Goal: Task Accomplishment & Management: Complete application form

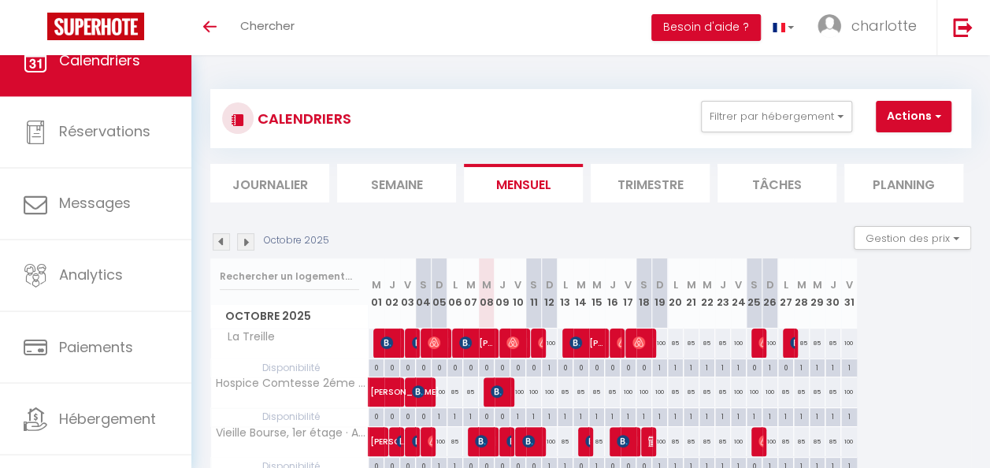
click at [418, 182] on li "Semaine" at bounding box center [396, 183] width 119 height 39
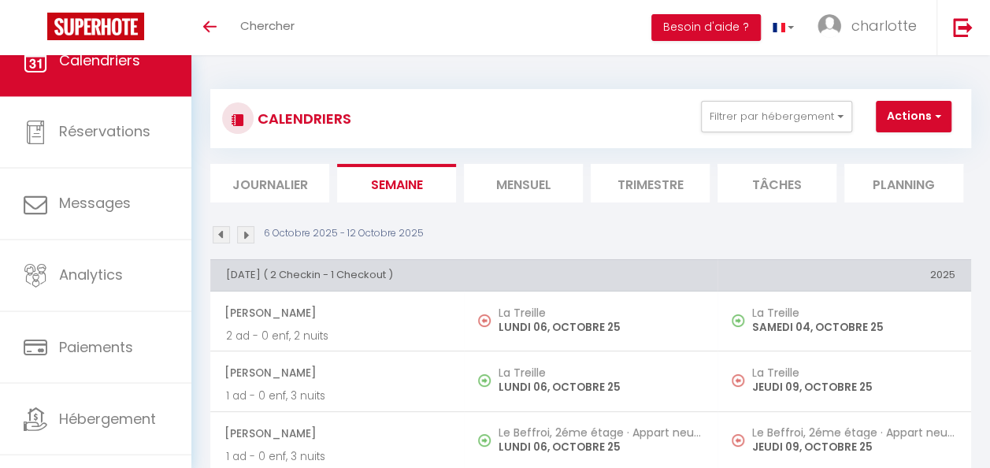
click at [512, 191] on li "Mensuel" at bounding box center [523, 183] width 119 height 39
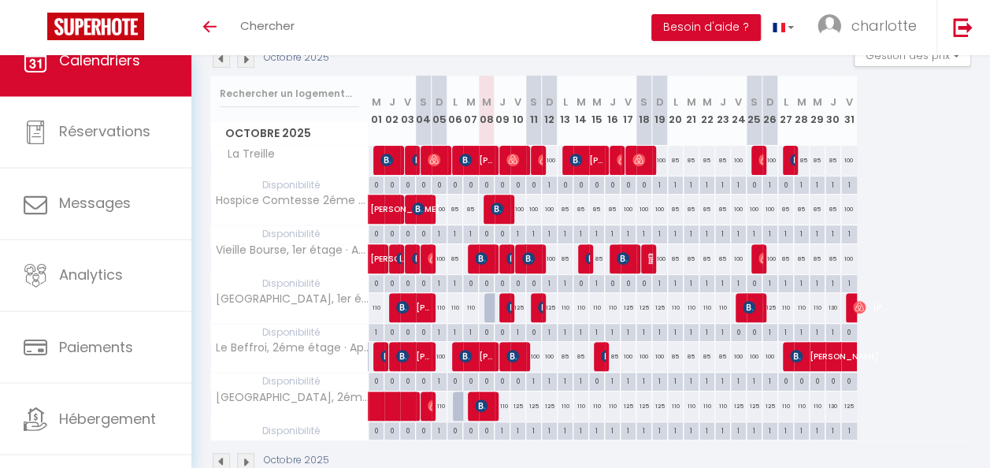
scroll to position [186, 0]
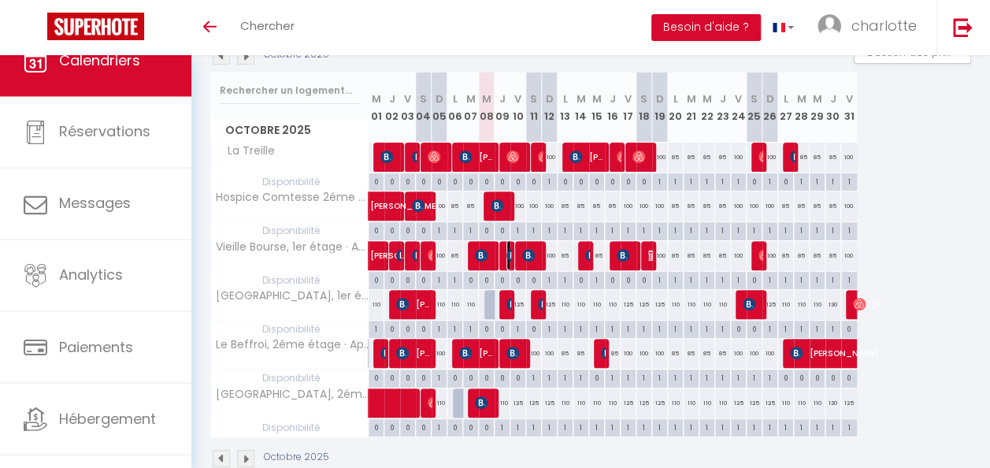
click at [507, 251] on img at bounding box center [513, 255] width 13 height 13
select select "OK"
select select "KO"
select select "0"
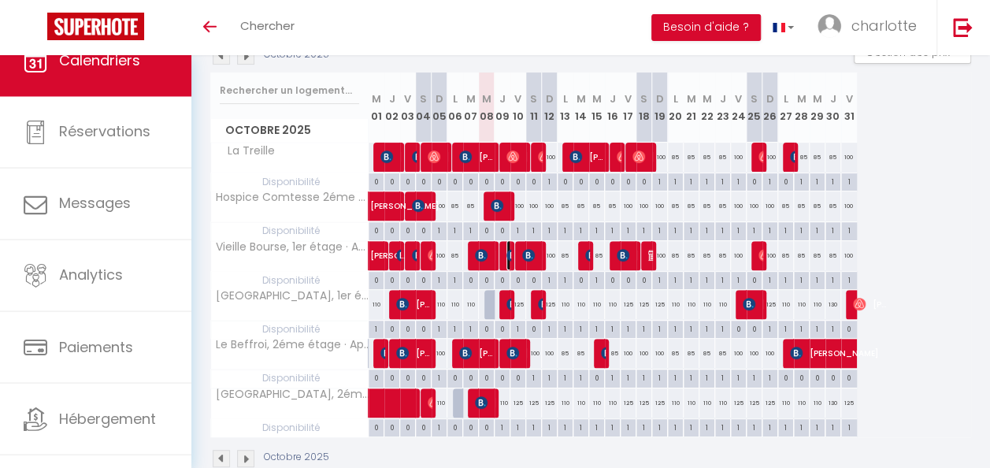
select select "1"
select select
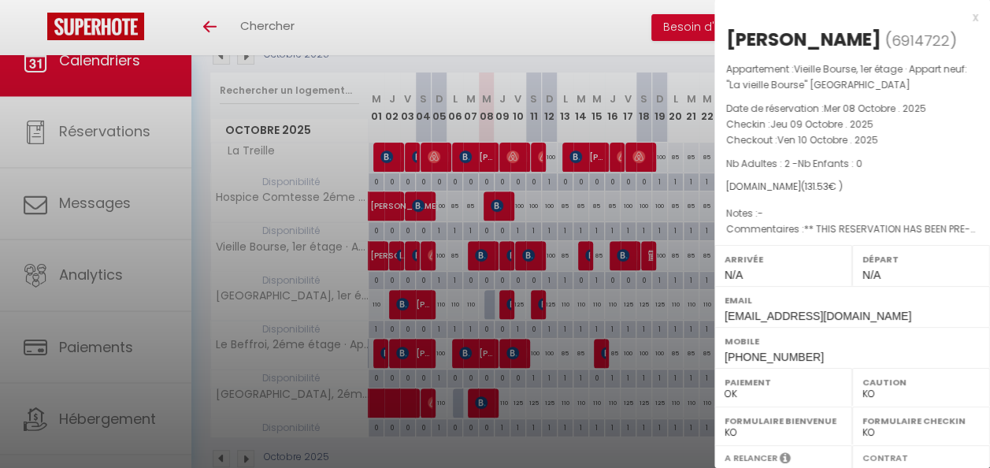
click at [504, 301] on div at bounding box center [495, 234] width 990 height 468
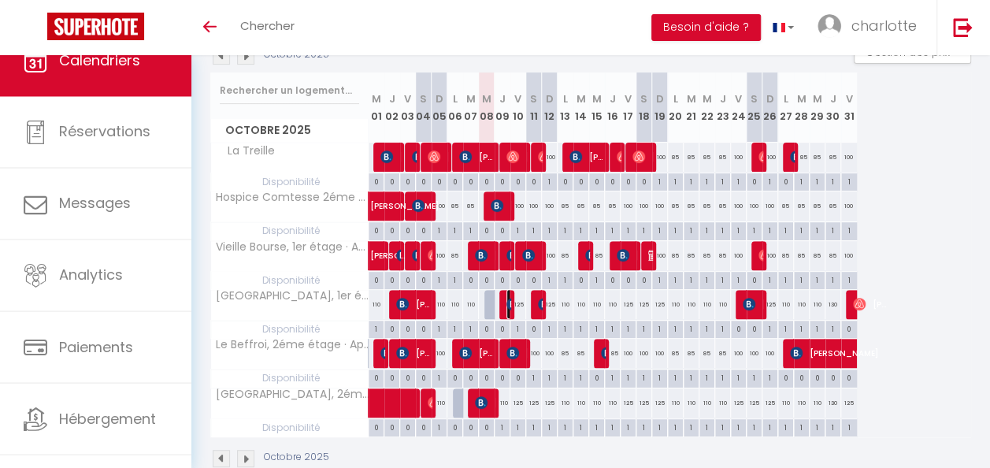
click at [510, 302] on img at bounding box center [513, 304] width 13 height 13
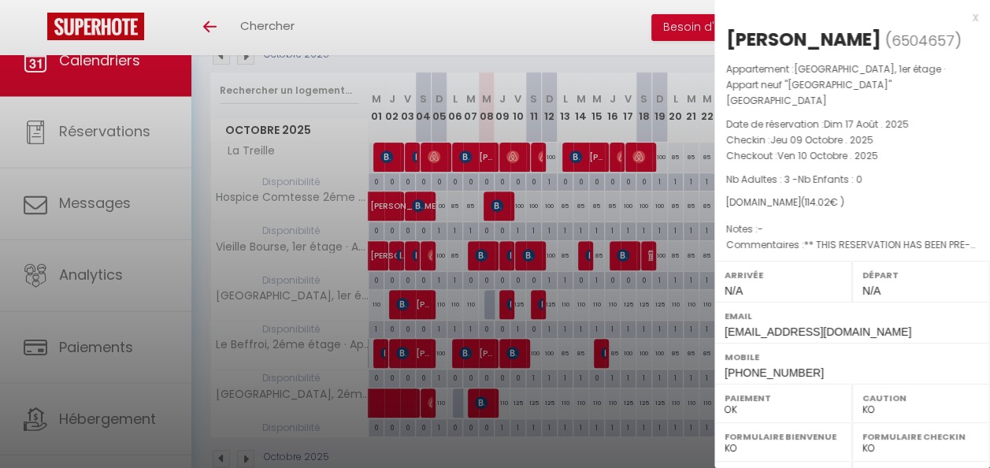
click at [512, 351] on div at bounding box center [495, 234] width 990 height 468
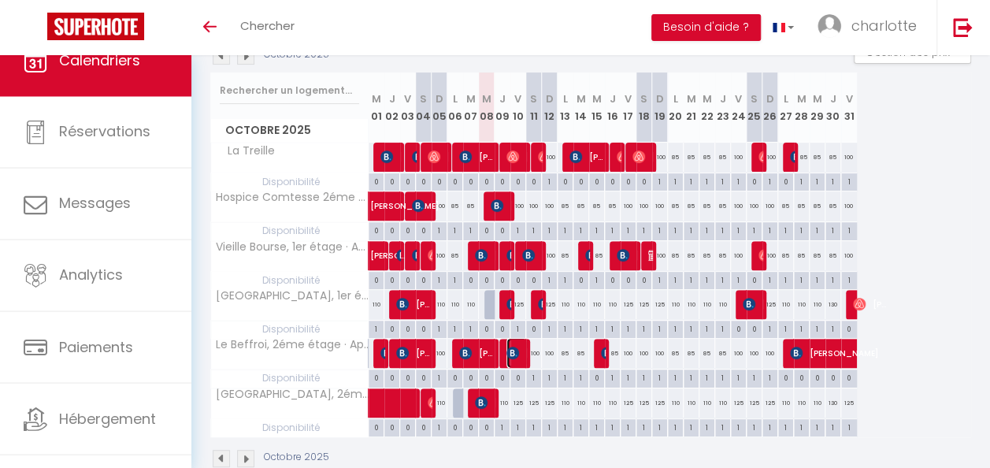
click at [510, 347] on img at bounding box center [513, 353] width 13 height 13
select select "36459"
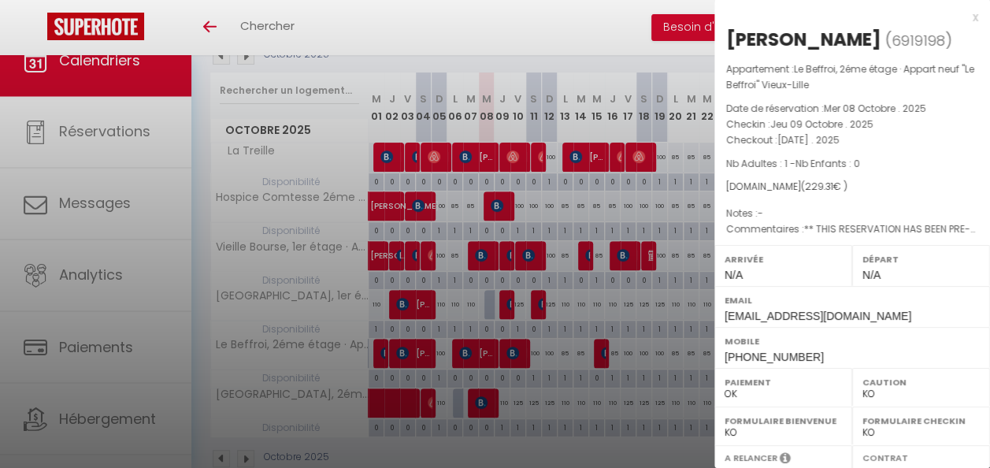
click at [510, 347] on div at bounding box center [495, 234] width 990 height 468
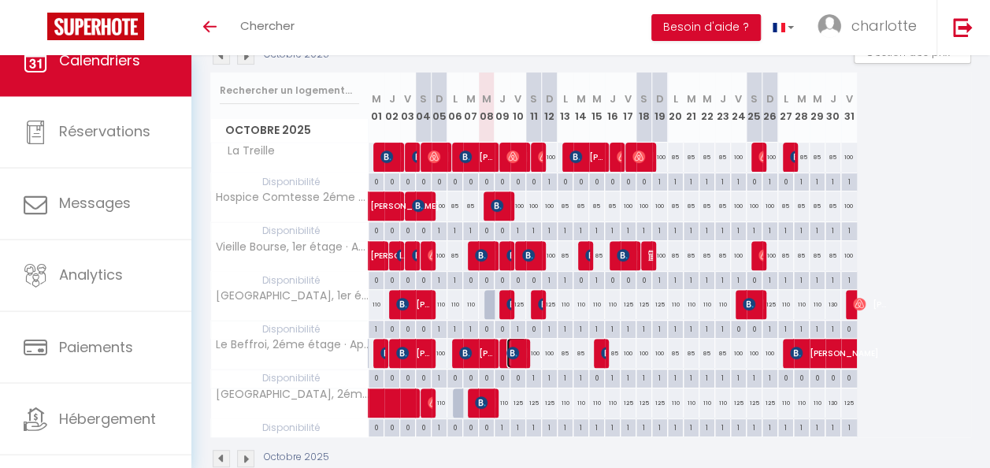
click at [515, 348] on img at bounding box center [513, 353] width 13 height 13
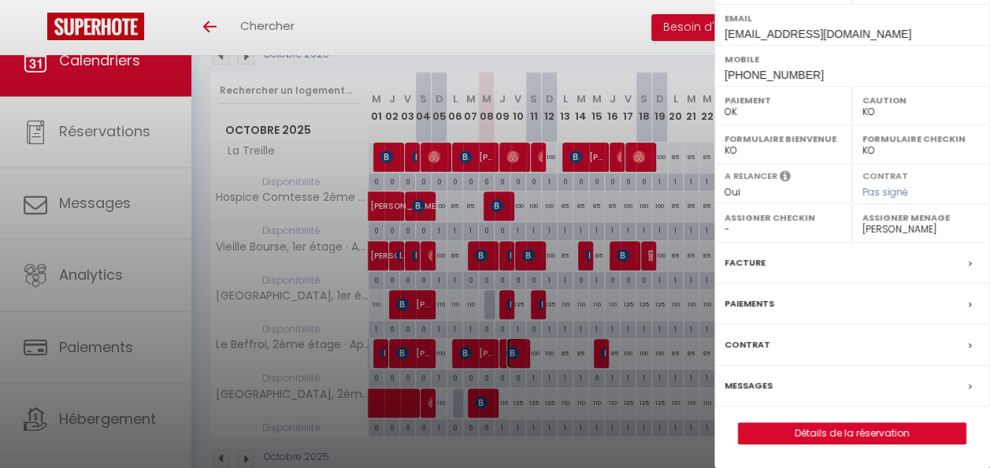
scroll to position [215, 0]
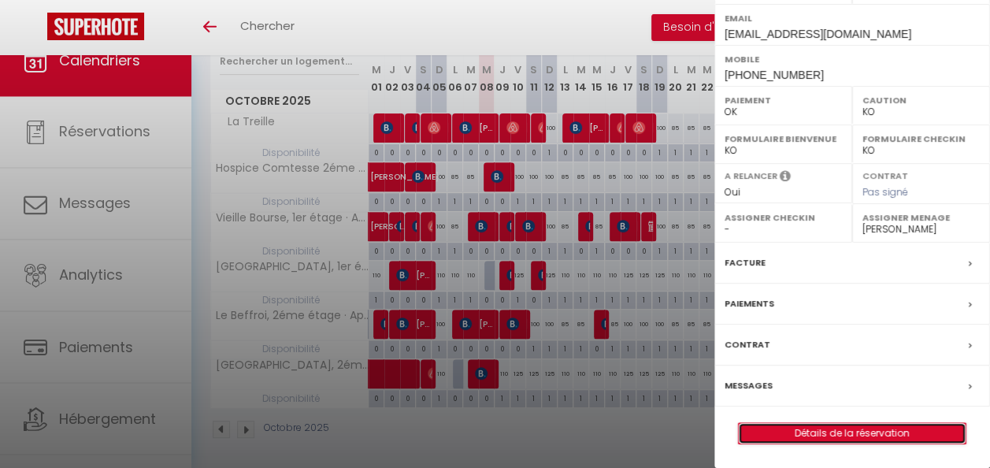
click at [830, 431] on link "Détails de la réservation" at bounding box center [852, 433] width 227 height 20
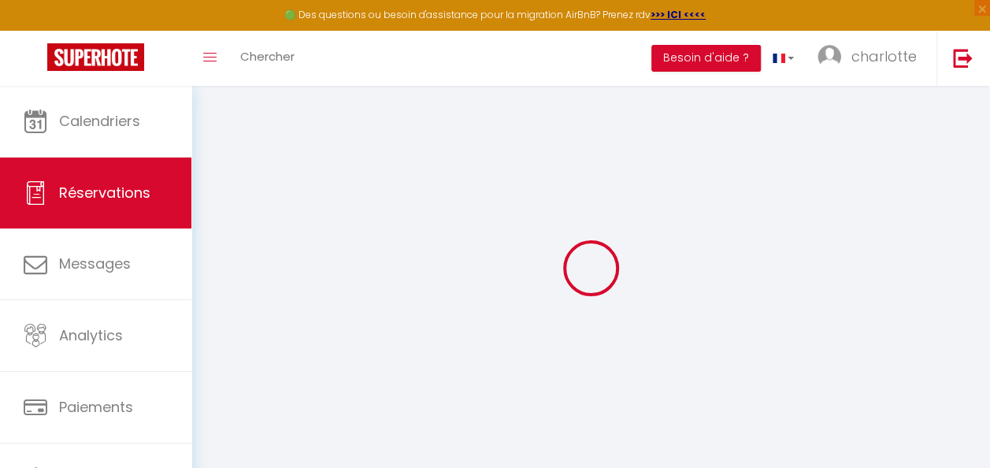
type input "[PERSON_NAME]"
type input "[EMAIL_ADDRESS][DOMAIN_NAME]"
type input "[PHONE_NUMBER]"
type input "26 moshe sne"
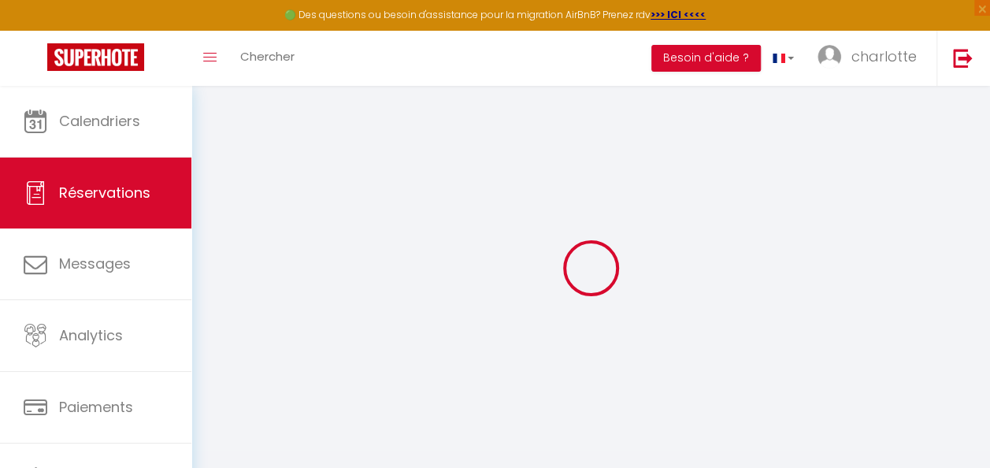
type input "[GEOGRAPHIC_DATA]"
select select "AT"
type input "37.45"
type input "3.21"
select select "72985"
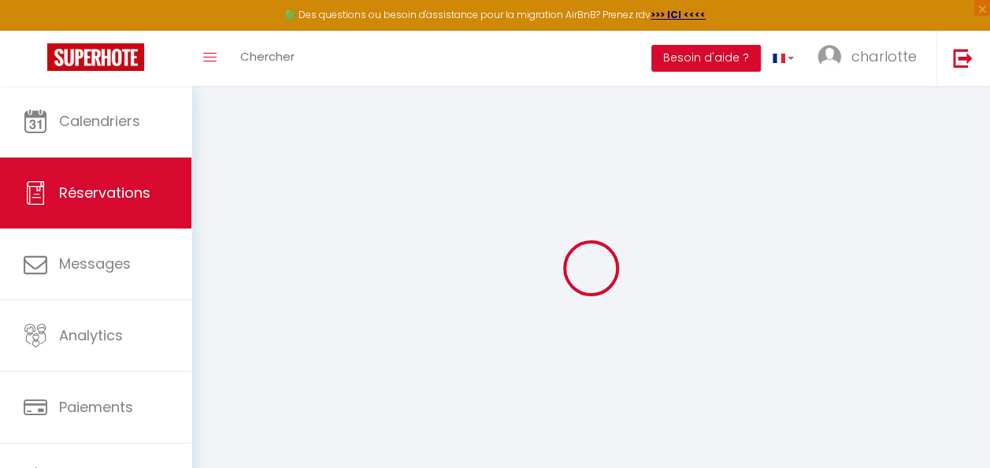
select select "1"
select select
type input "1"
select select "12"
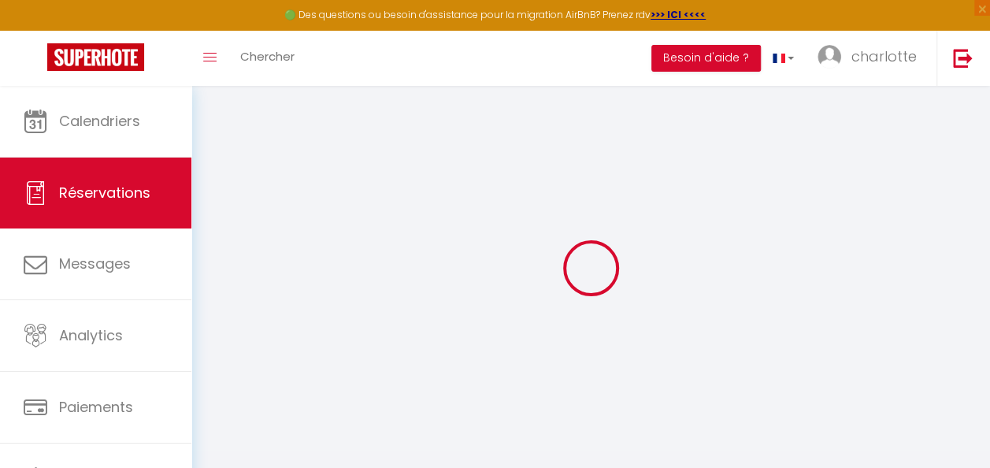
select select
type input "179.82"
checkbox input "false"
type input "0"
select select "2"
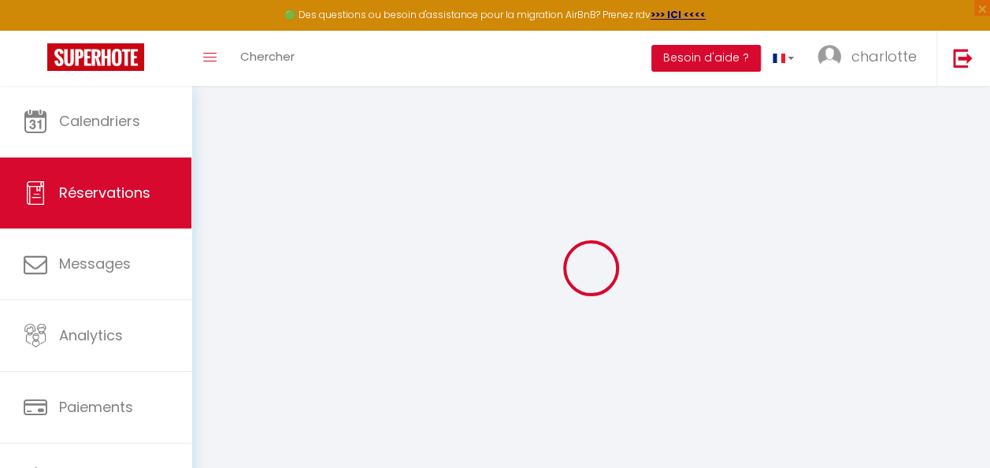
type input "40.5"
type input "0"
select select
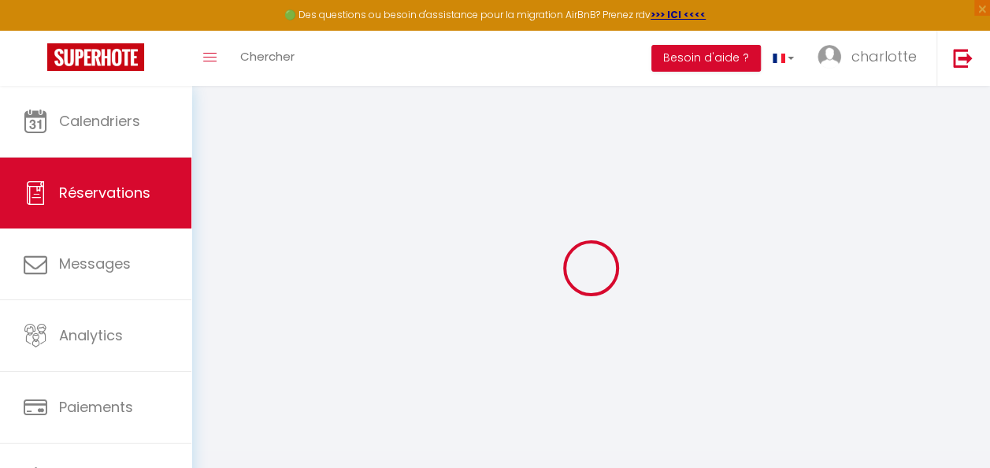
select select "14"
checkbox input "false"
select select
checkbox input "false"
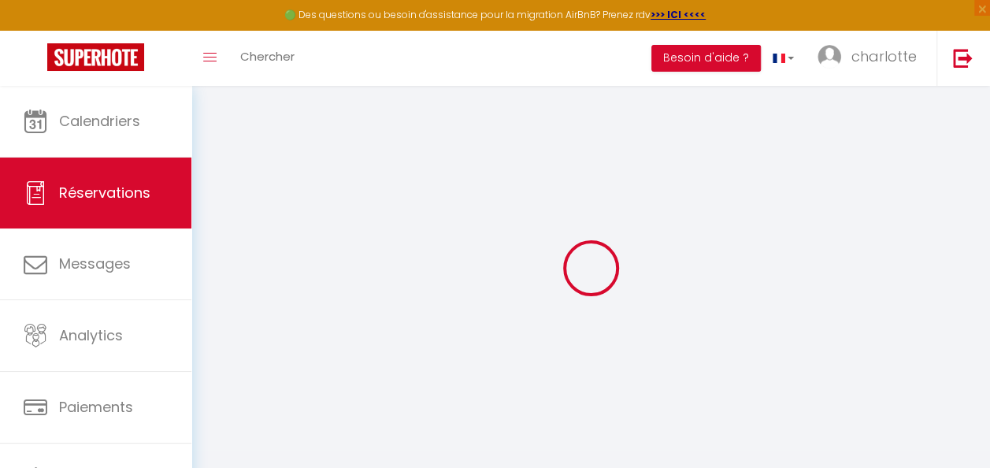
select select
checkbox input "false"
type textarea "** THIS RESERVATION HAS BEEN PRE-PAID ** BOOKING NOTE : Payment charge is EUR 3…"
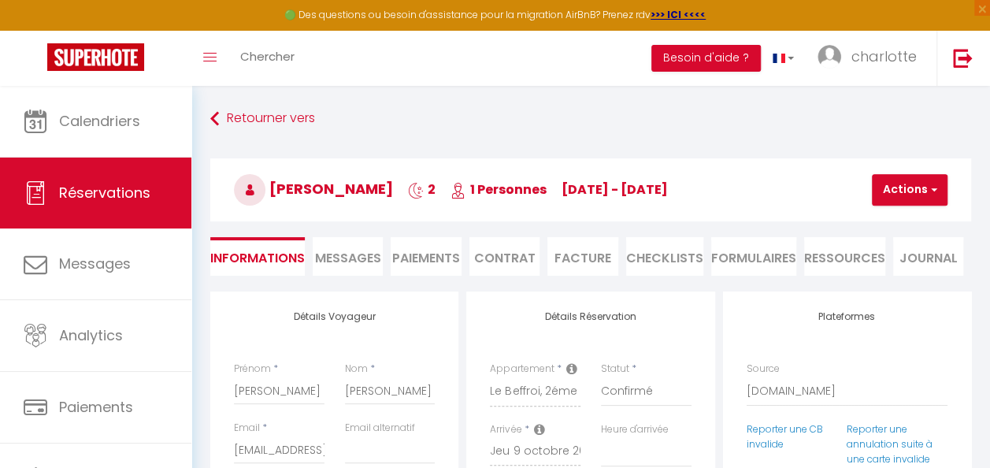
type input "40.5"
type input "8.99"
select select
checkbox input "false"
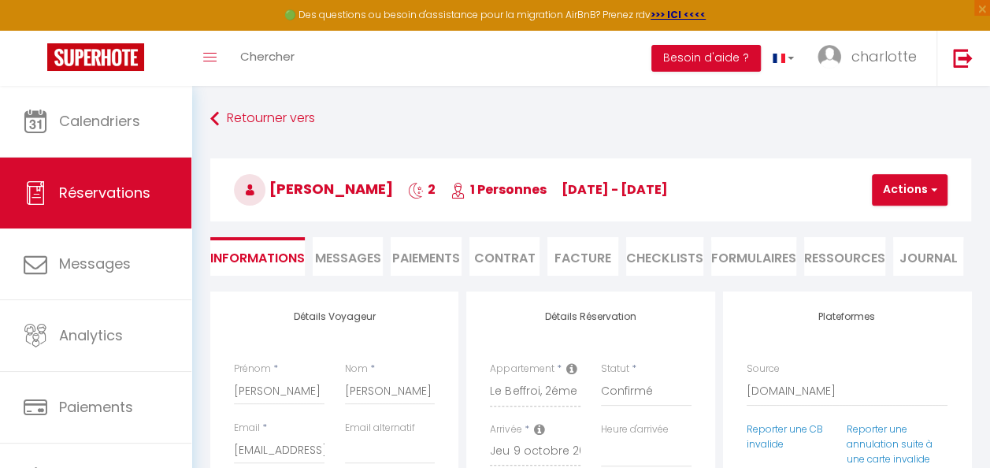
select select
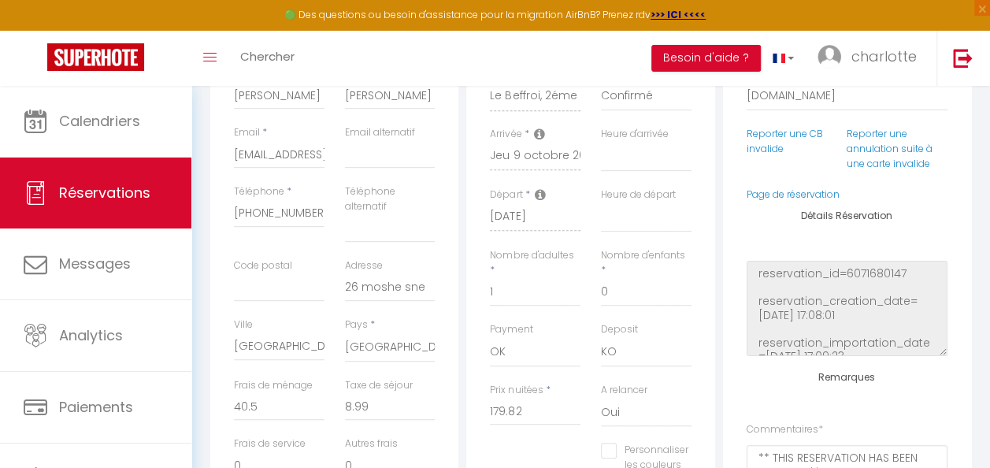
scroll to position [297, 0]
